Goal: Obtain resource: Download file/media

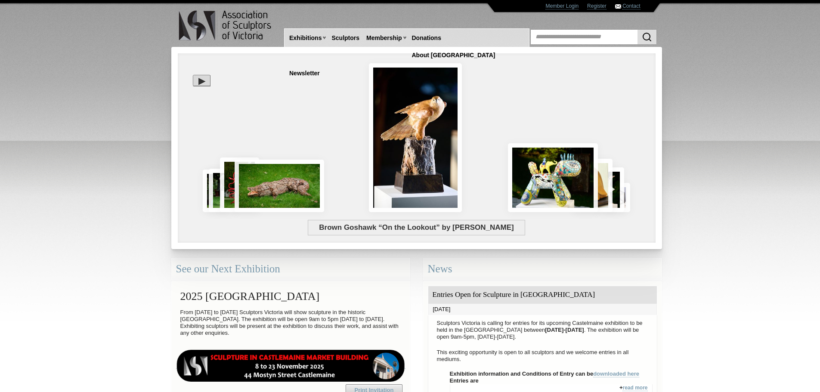
click at [262, 199] on div "Brown Goshawk “On the Lookout” by [PERSON_NAME]" at bounding box center [416, 203] width 465 height 32
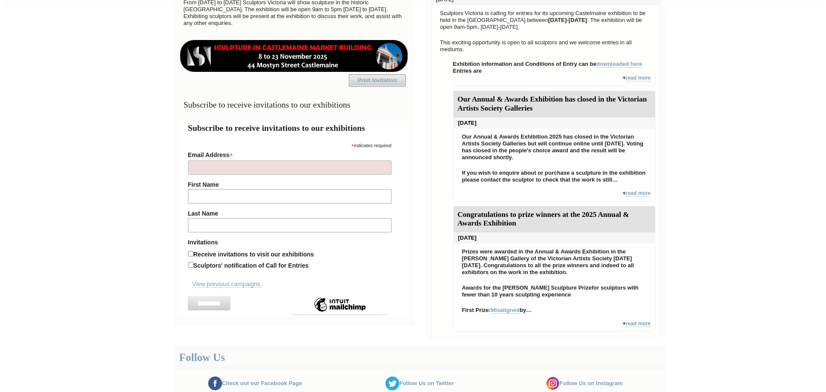
scroll to position [301, 0]
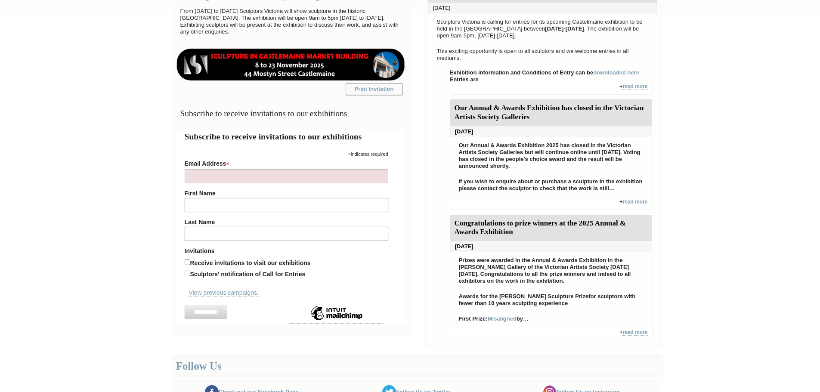
click at [370, 87] on link "Print Invitation" at bounding box center [374, 89] width 57 height 12
click at [266, 58] on img at bounding box center [290, 65] width 229 height 32
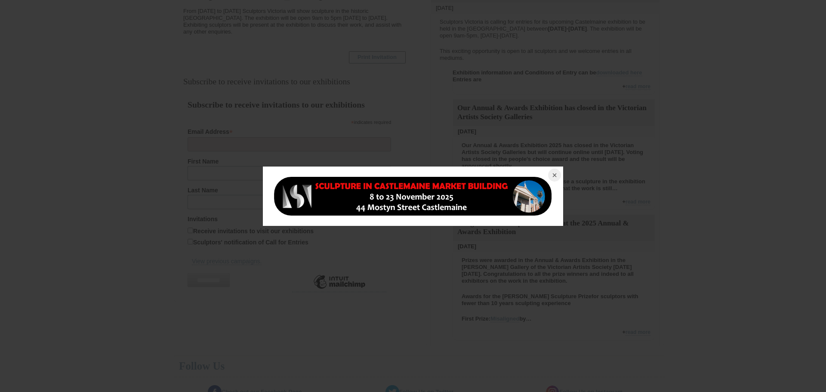
click at [557, 171] on button at bounding box center [554, 176] width 19 height 19
click at [554, 170] on button at bounding box center [554, 176] width 19 height 19
click at [556, 175] on button at bounding box center [554, 176] width 19 height 19
click at [555, 174] on button at bounding box center [554, 176] width 19 height 19
click at [552, 175] on button at bounding box center [554, 176] width 19 height 19
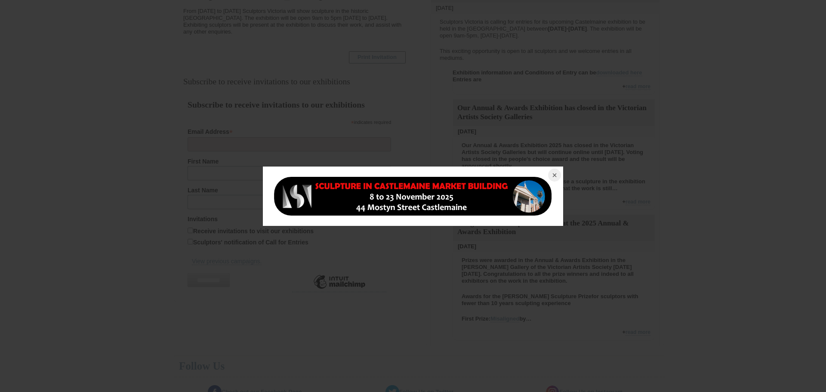
click at [555, 175] on button at bounding box center [554, 176] width 19 height 19
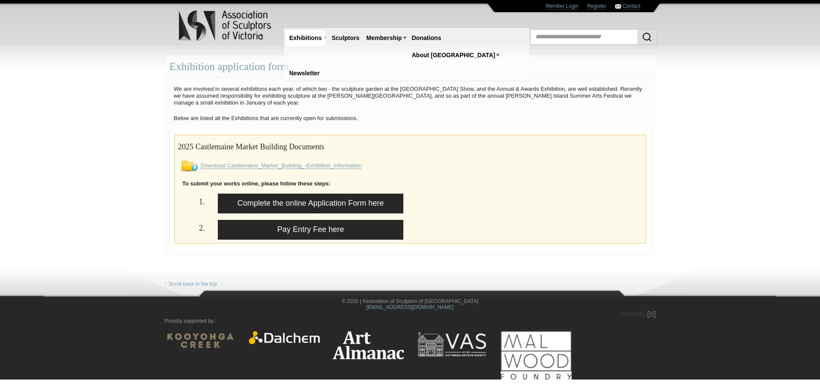
click at [243, 165] on link "Download Castlemaine_Market_Building_-Exhibition_Information" at bounding box center [281, 165] width 161 height 7
